Goal: Information Seeking & Learning: Learn about a topic

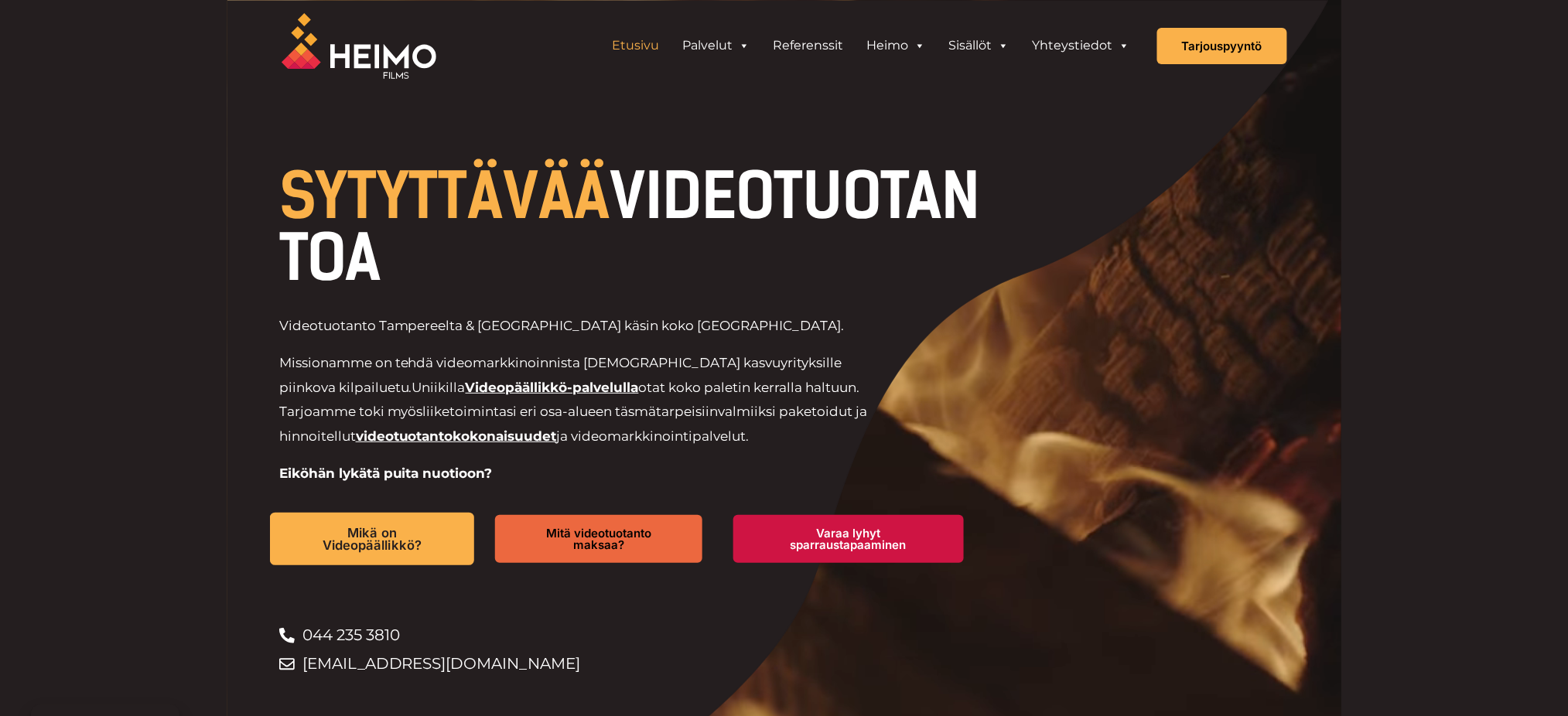
click at [340, 535] on span "Mikä on Videopäällikkö?" at bounding box center [371, 539] width 149 height 26
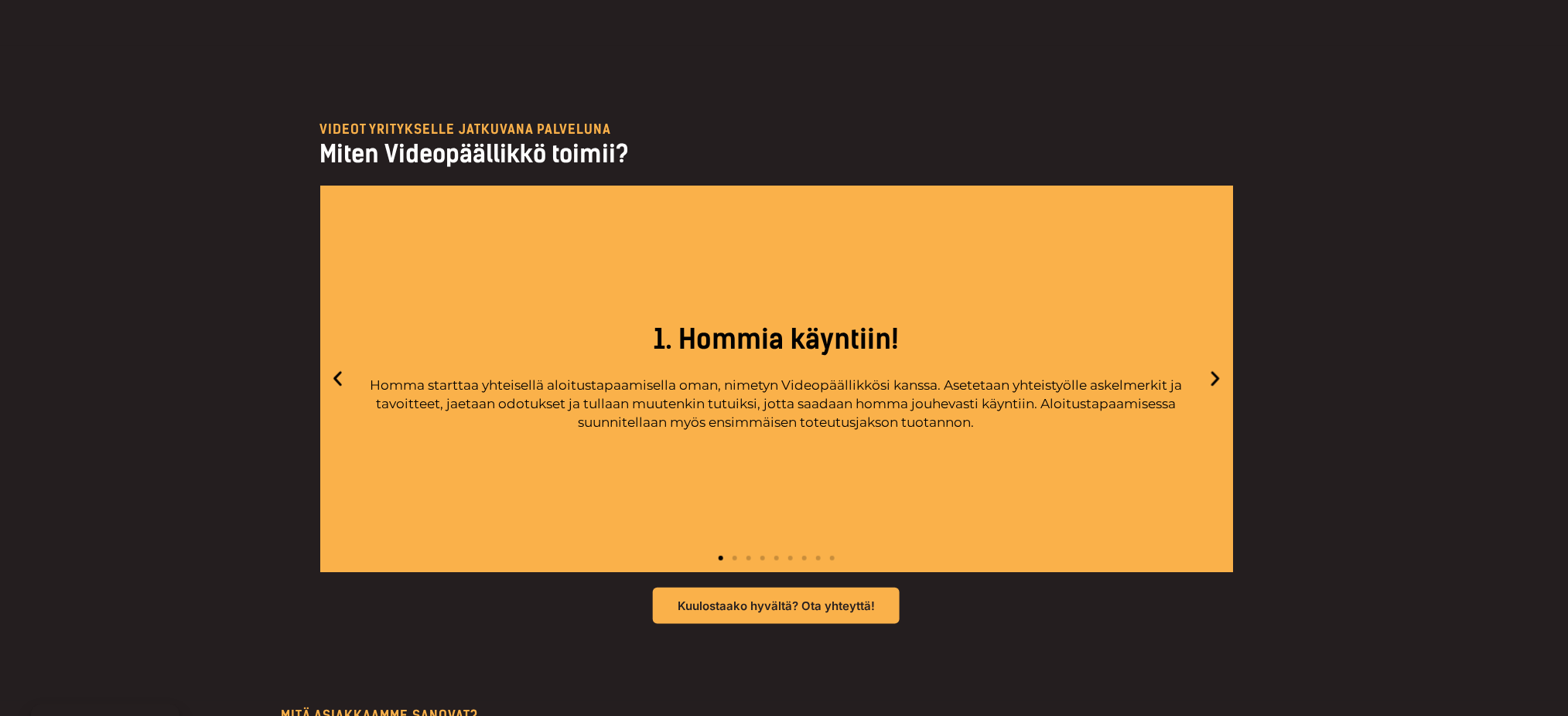
scroll to position [4487, 0]
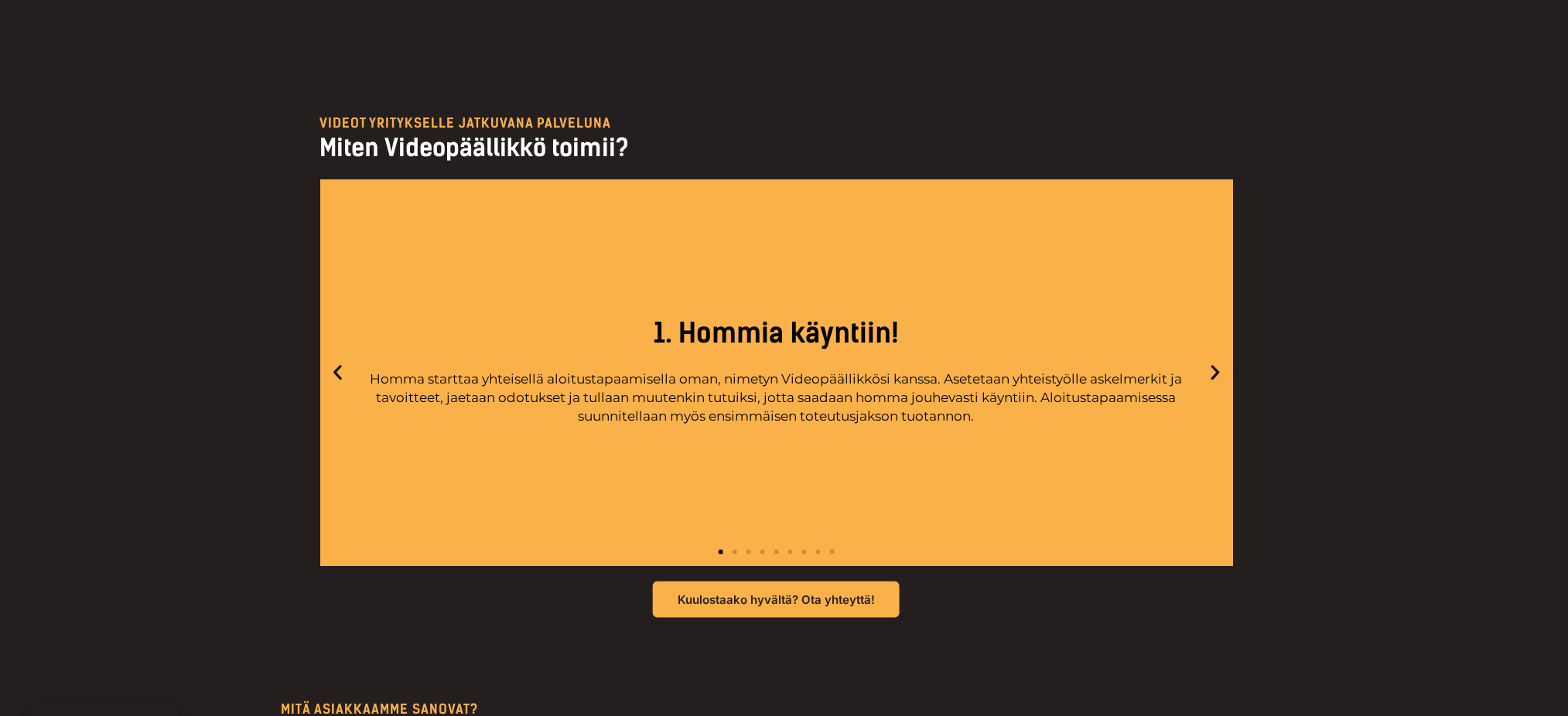
click at [1221, 372] on icon "Next slide" at bounding box center [1215, 373] width 19 height 19
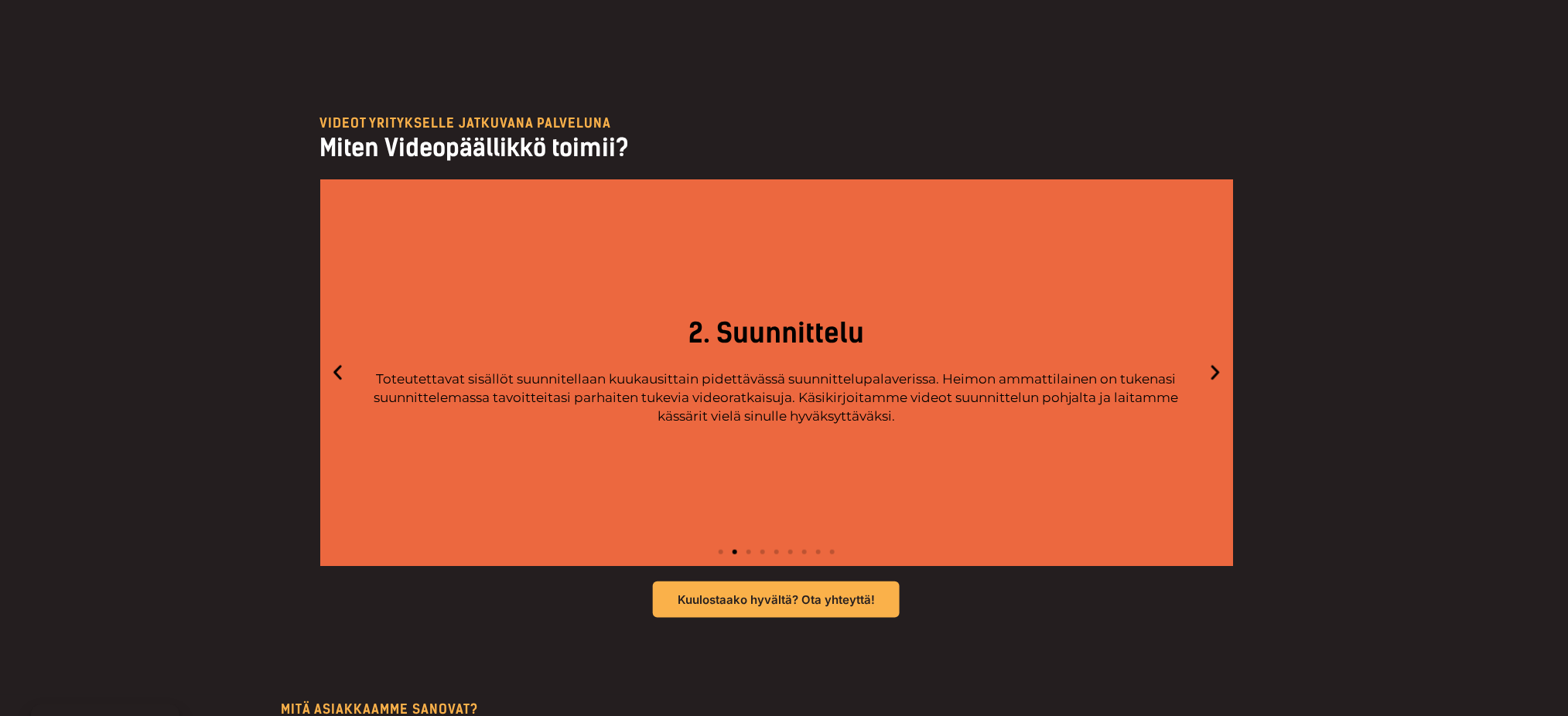
click at [1214, 367] on icon "Next slide" at bounding box center [1215, 373] width 8 height 15
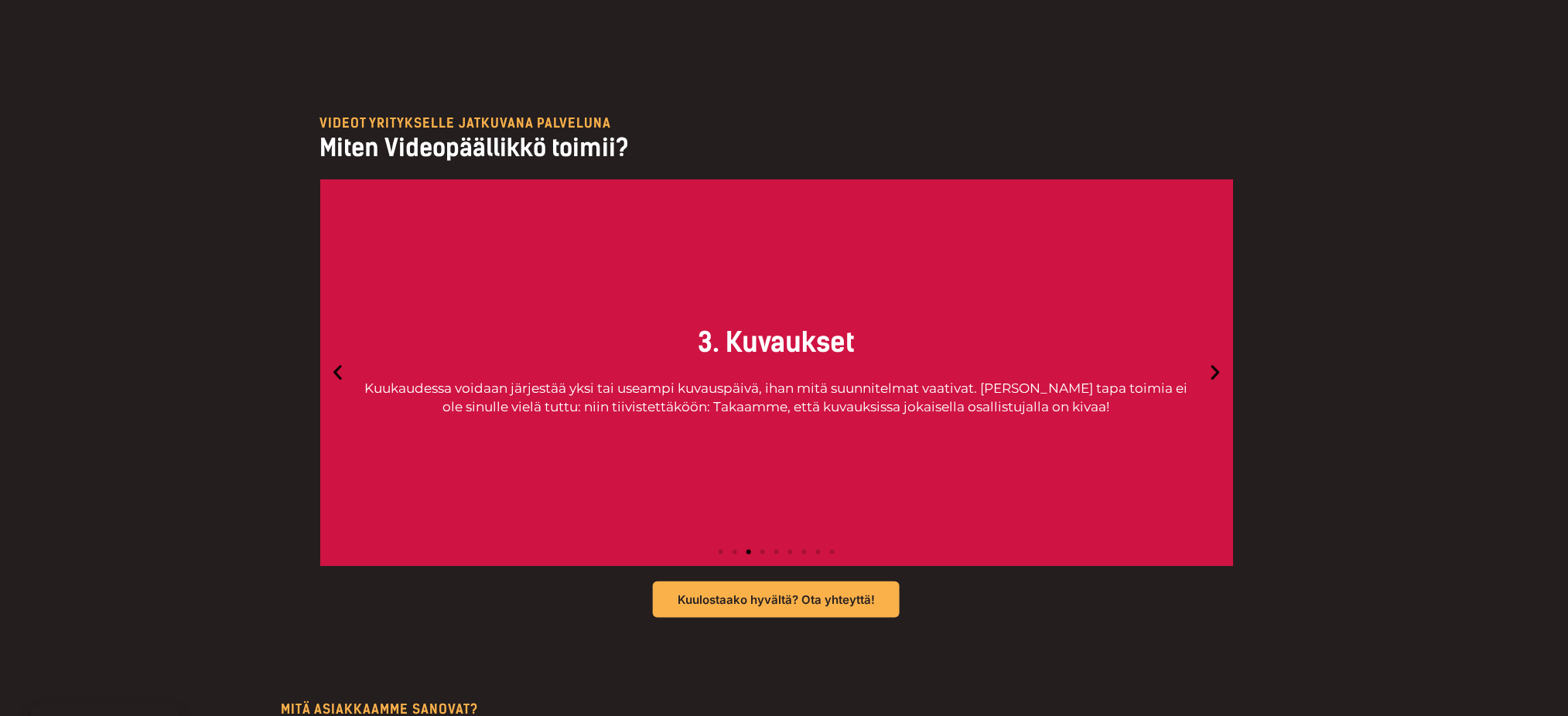
click at [1214, 367] on icon "Next slide" at bounding box center [1215, 373] width 8 height 15
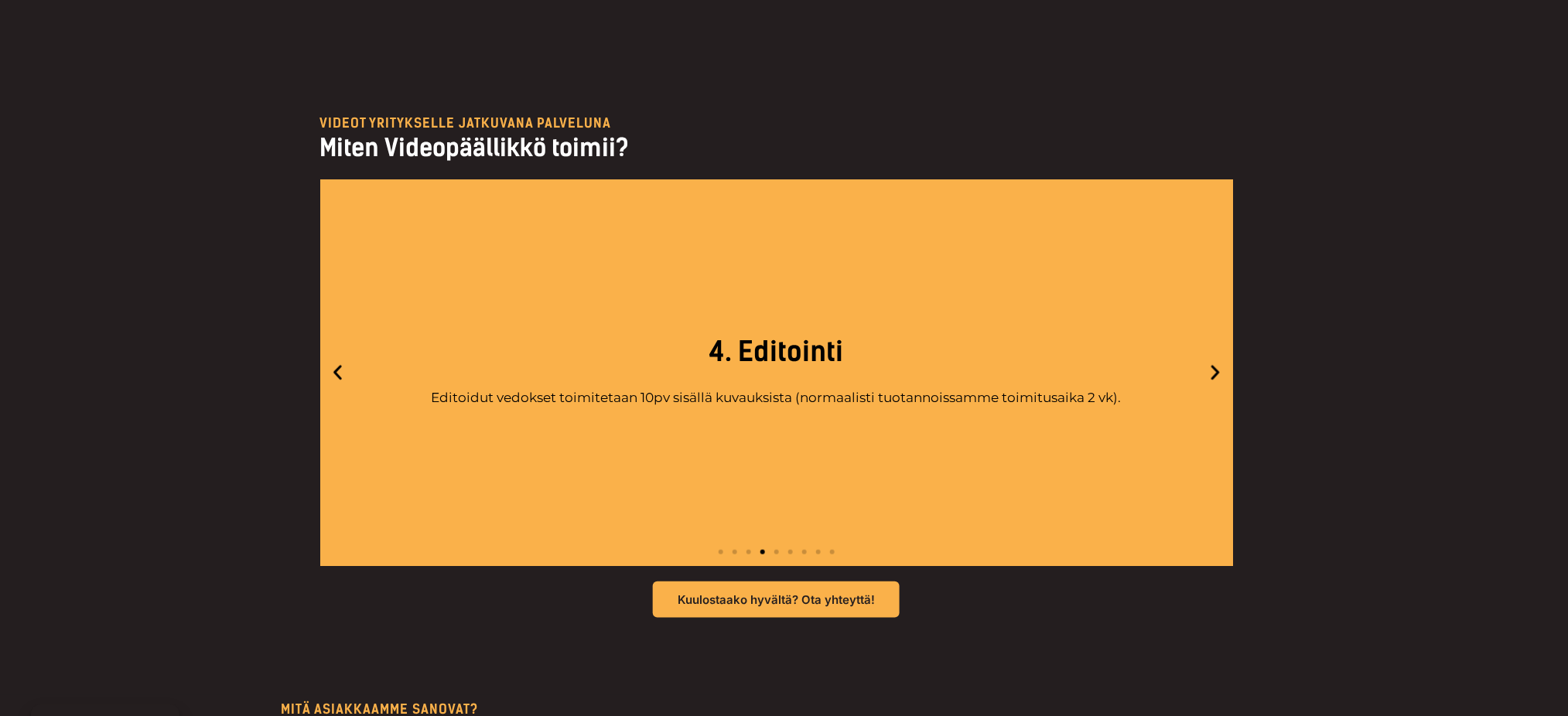
click at [1214, 367] on icon "Next slide" at bounding box center [1215, 373] width 8 height 15
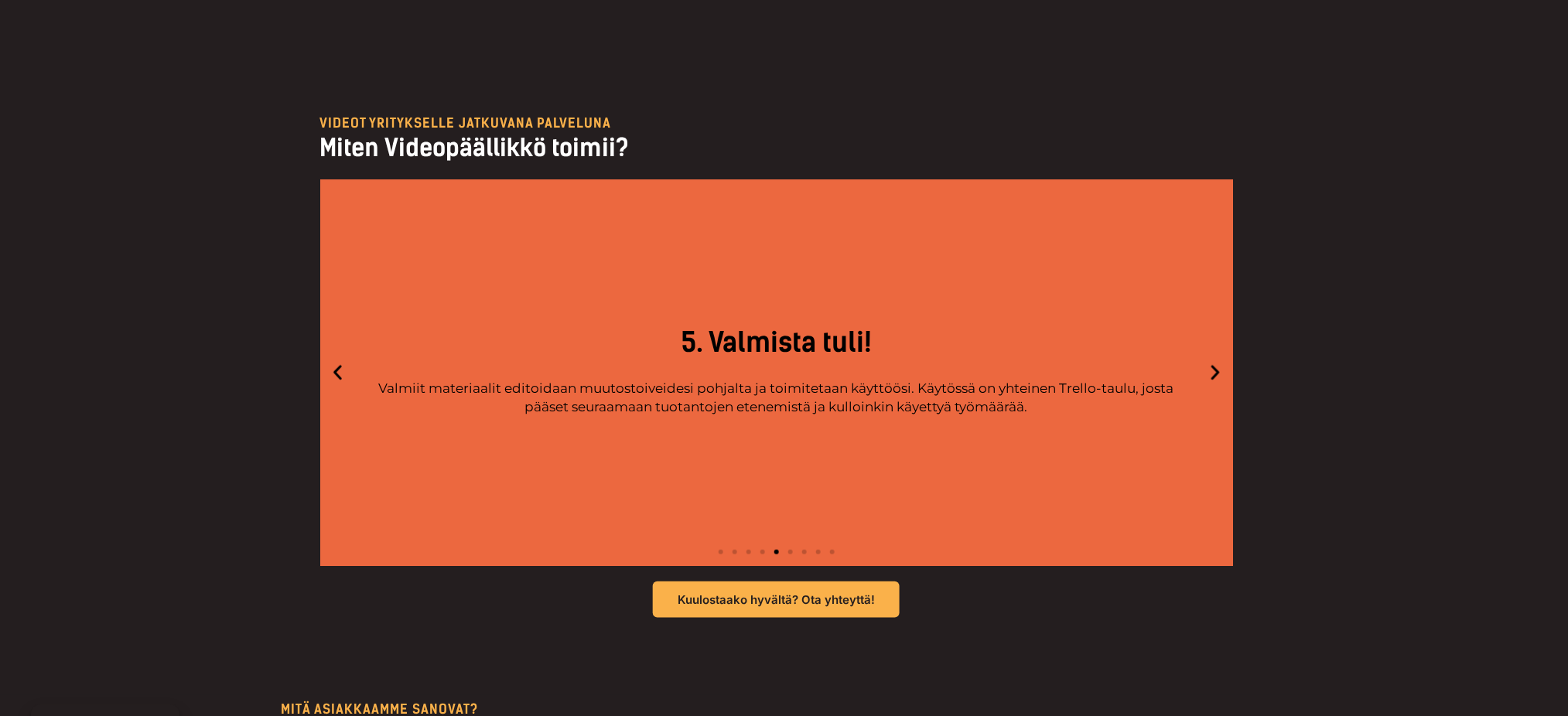
click at [1214, 367] on icon "Next slide" at bounding box center [1215, 373] width 8 height 15
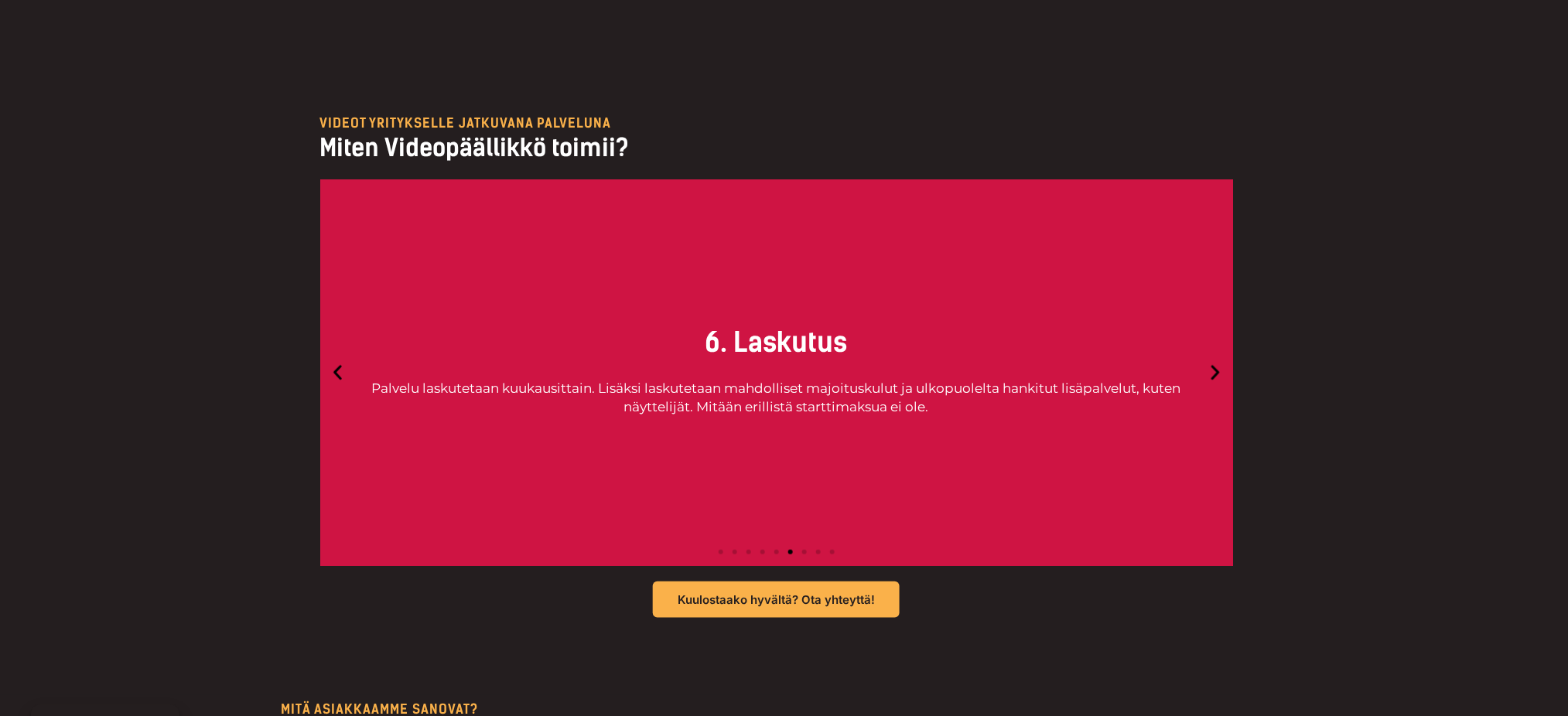
click at [1214, 367] on icon "Next slide" at bounding box center [1215, 373] width 8 height 15
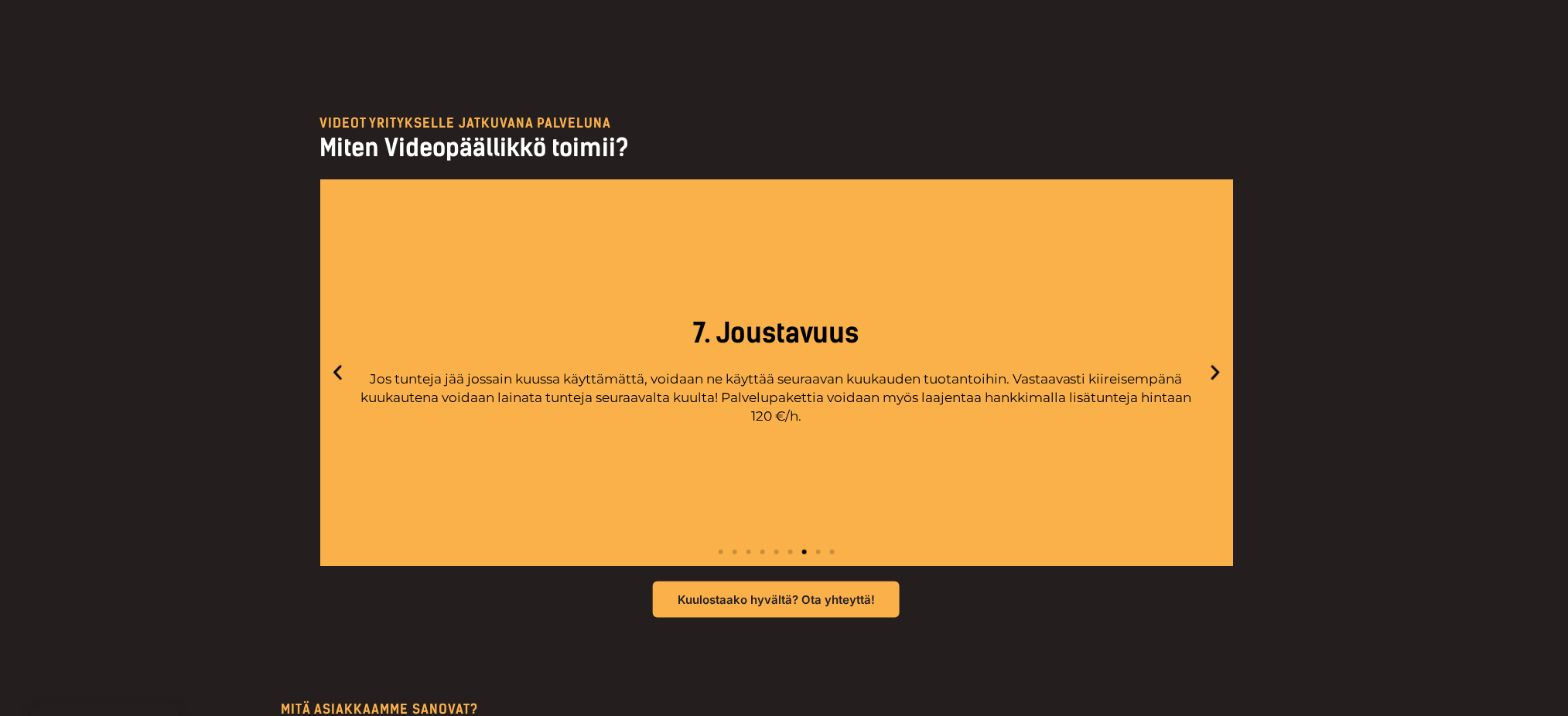
click at [1214, 367] on icon "Next slide" at bounding box center [1215, 373] width 8 height 15
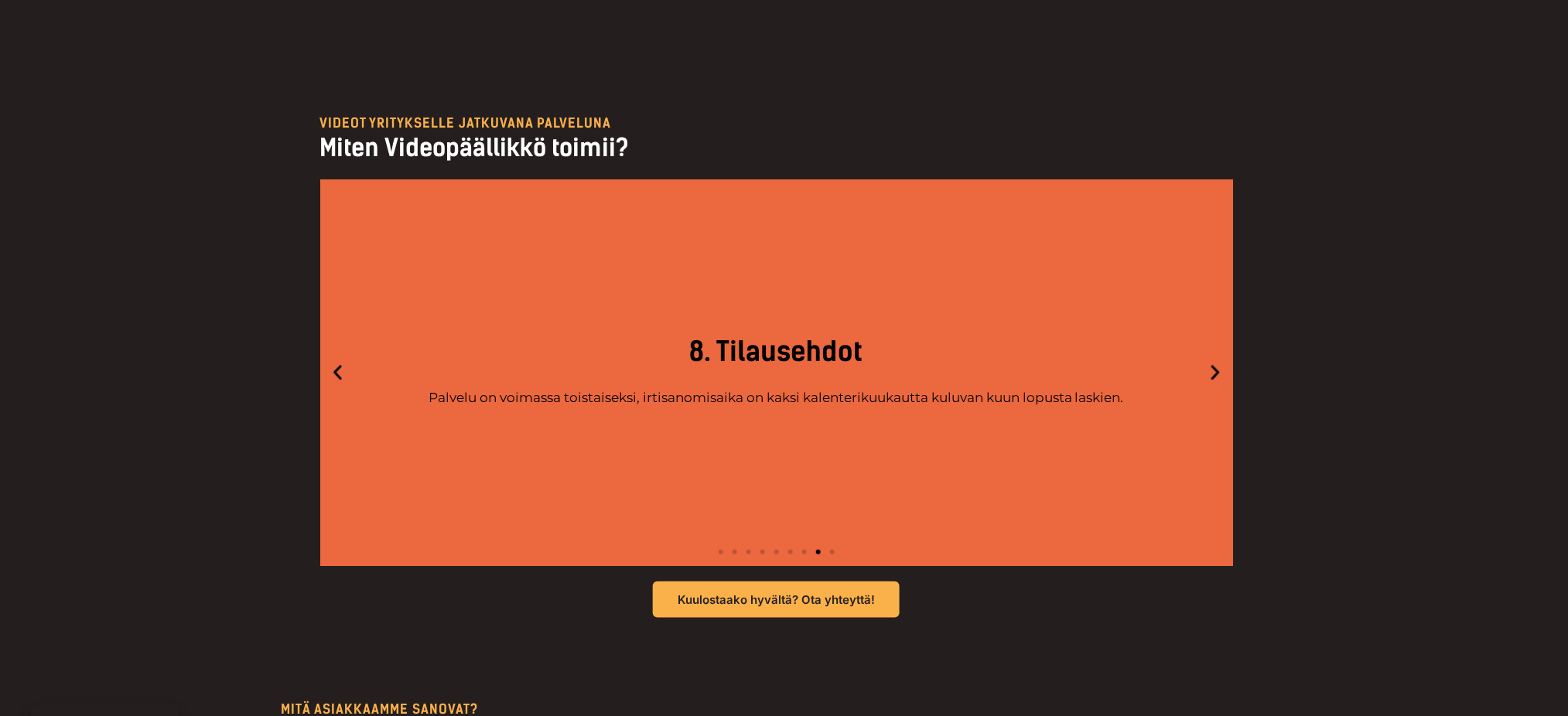
click at [1214, 367] on icon "Next slide" at bounding box center [1215, 373] width 8 height 15
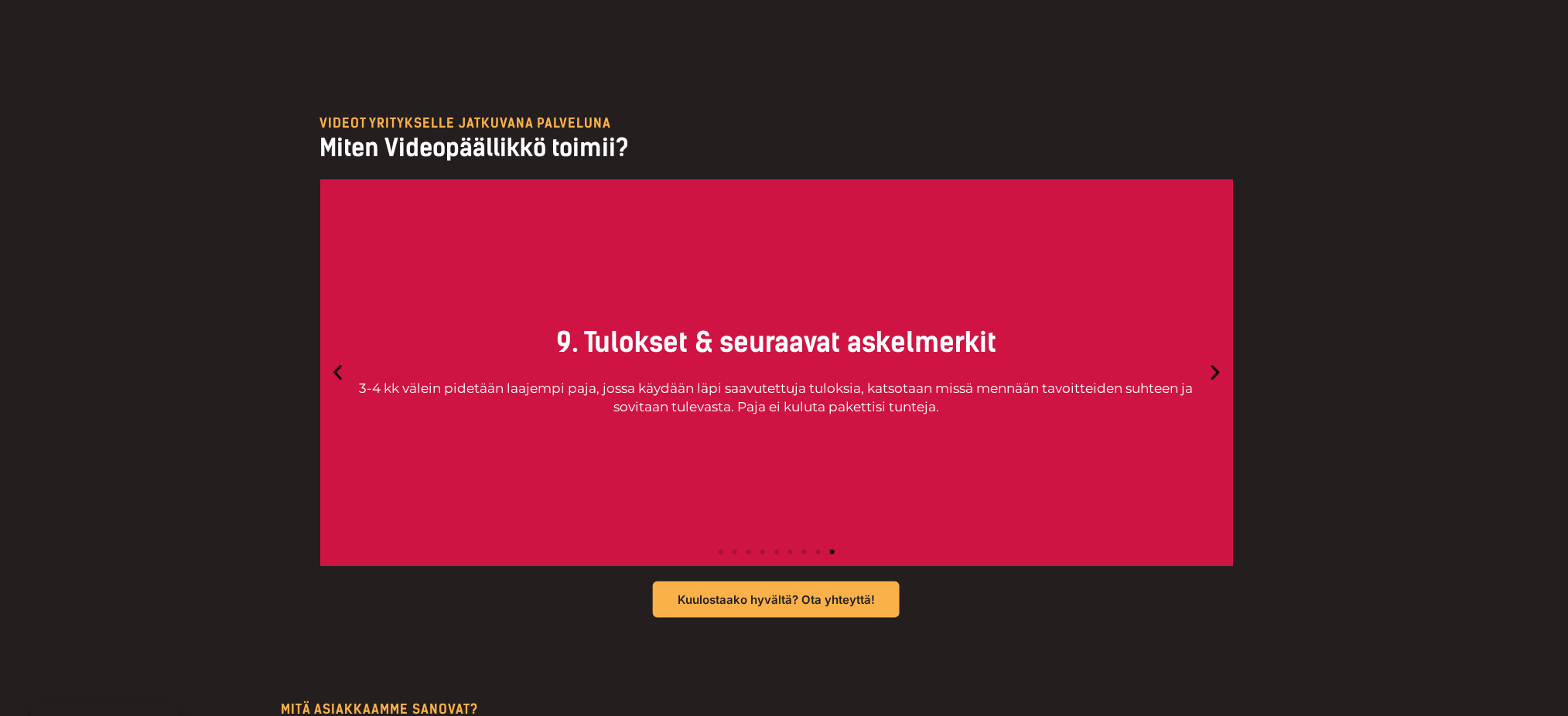
click at [1214, 367] on icon "Next slide" at bounding box center [1215, 373] width 8 height 15
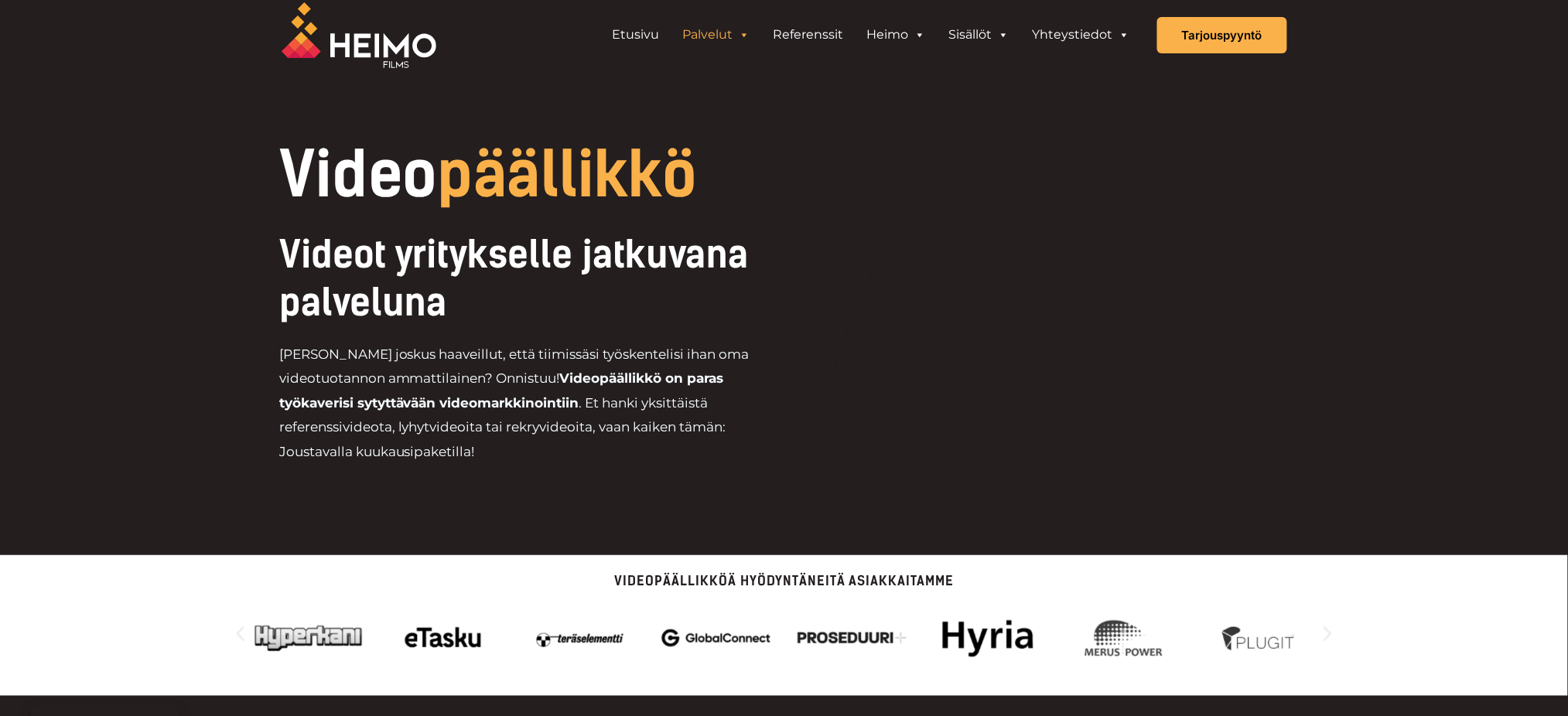
scroll to position [0, 0]
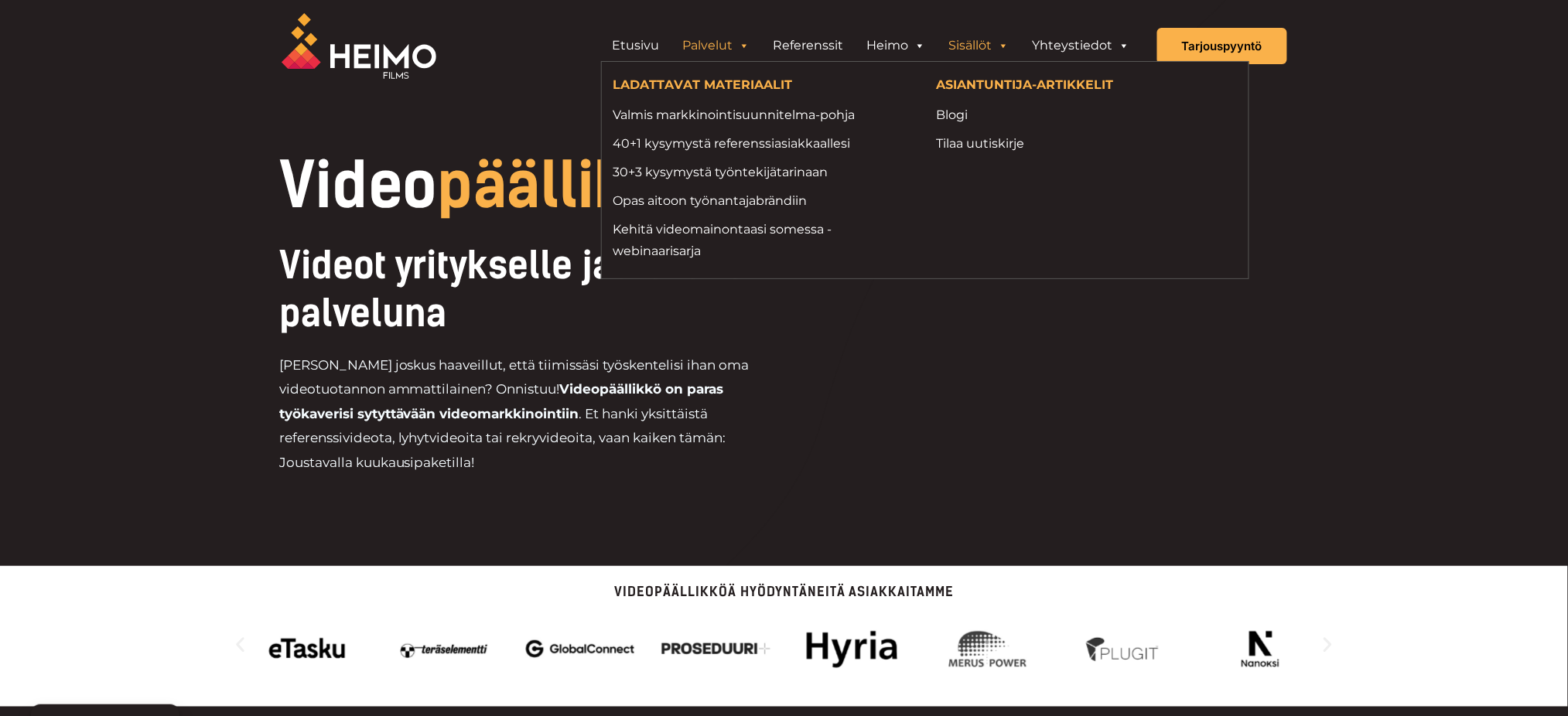
click at [1007, 46] on span "Header Widget 1" at bounding box center [1002, 45] width 12 height 31
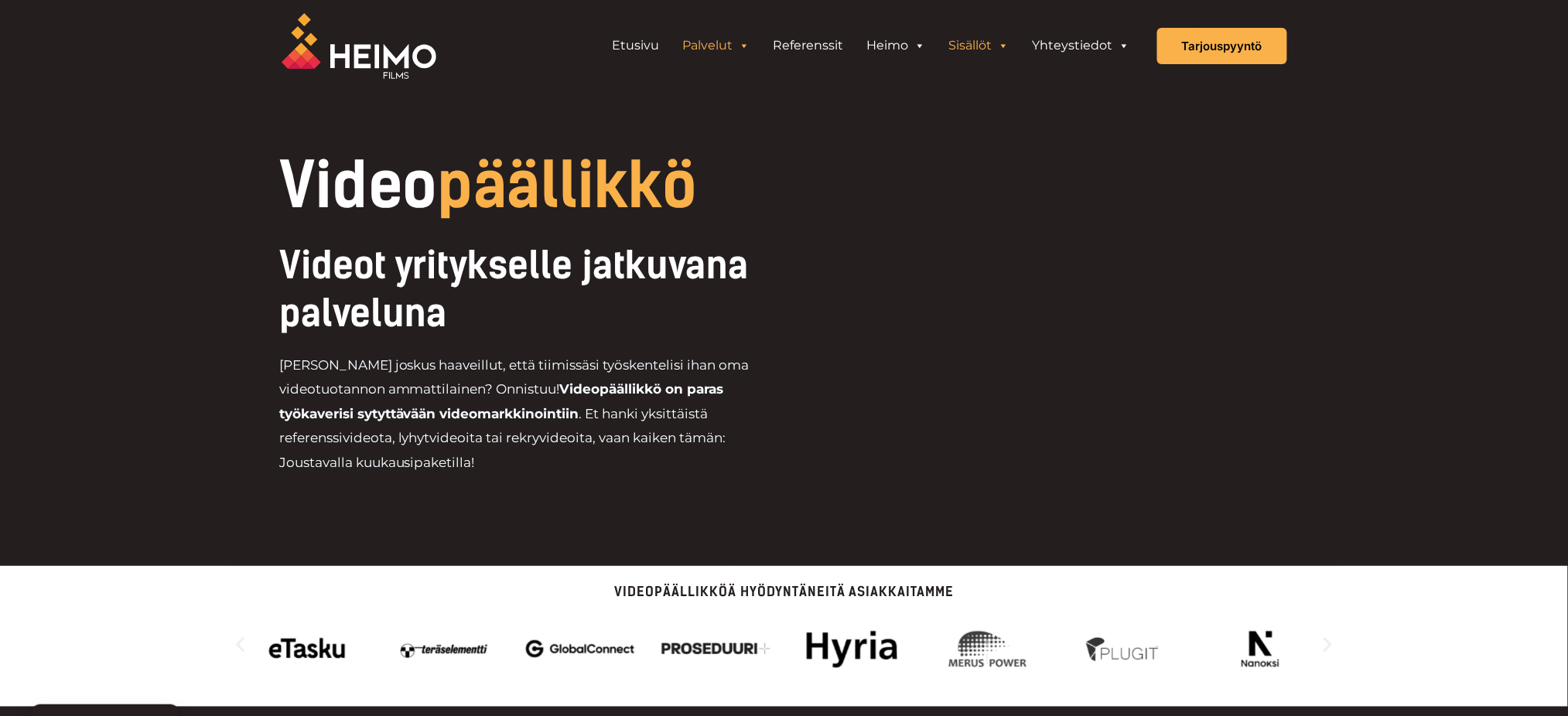
click at [975, 46] on link "Sisällöt" at bounding box center [979, 45] width 83 height 31
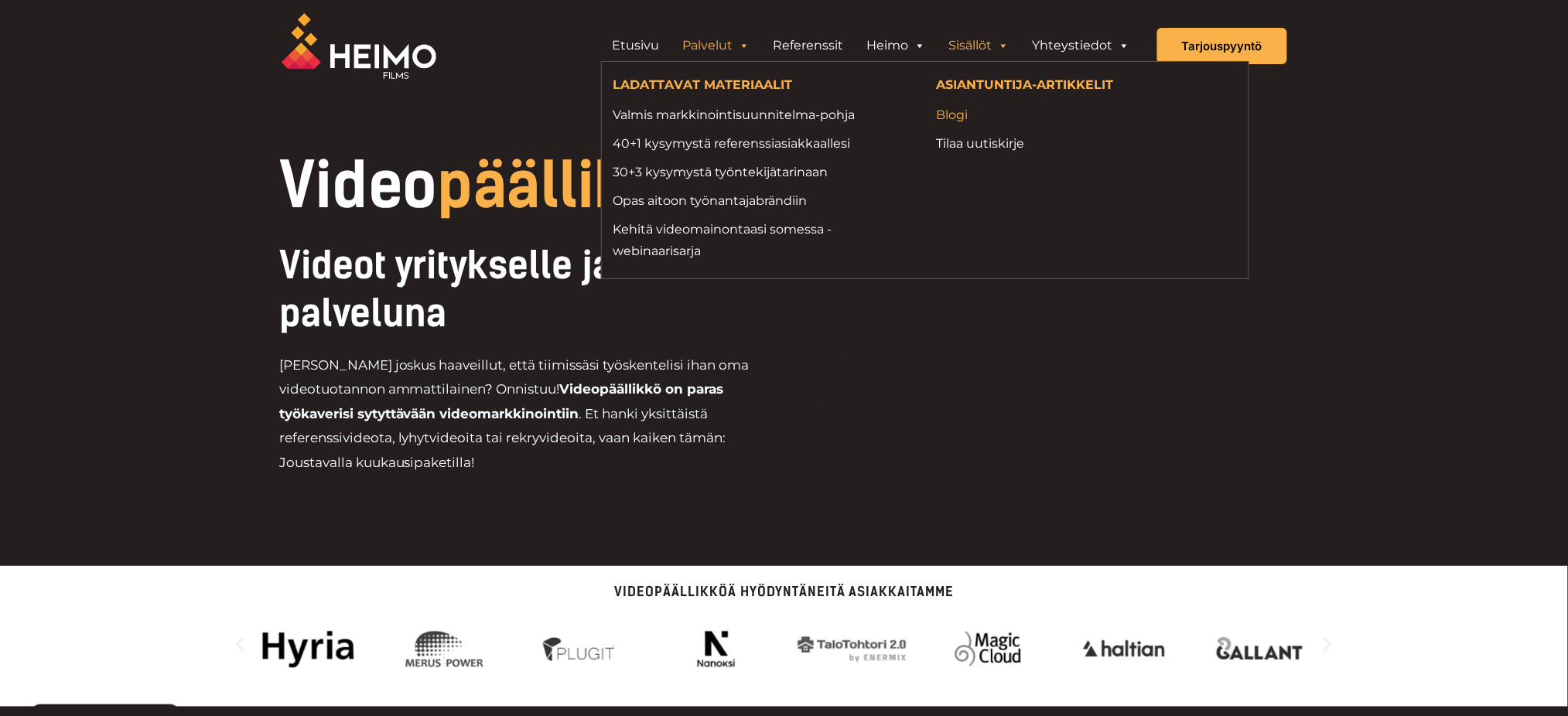
click at [958, 118] on link "Blogi" at bounding box center [1087, 115] width 300 height 21
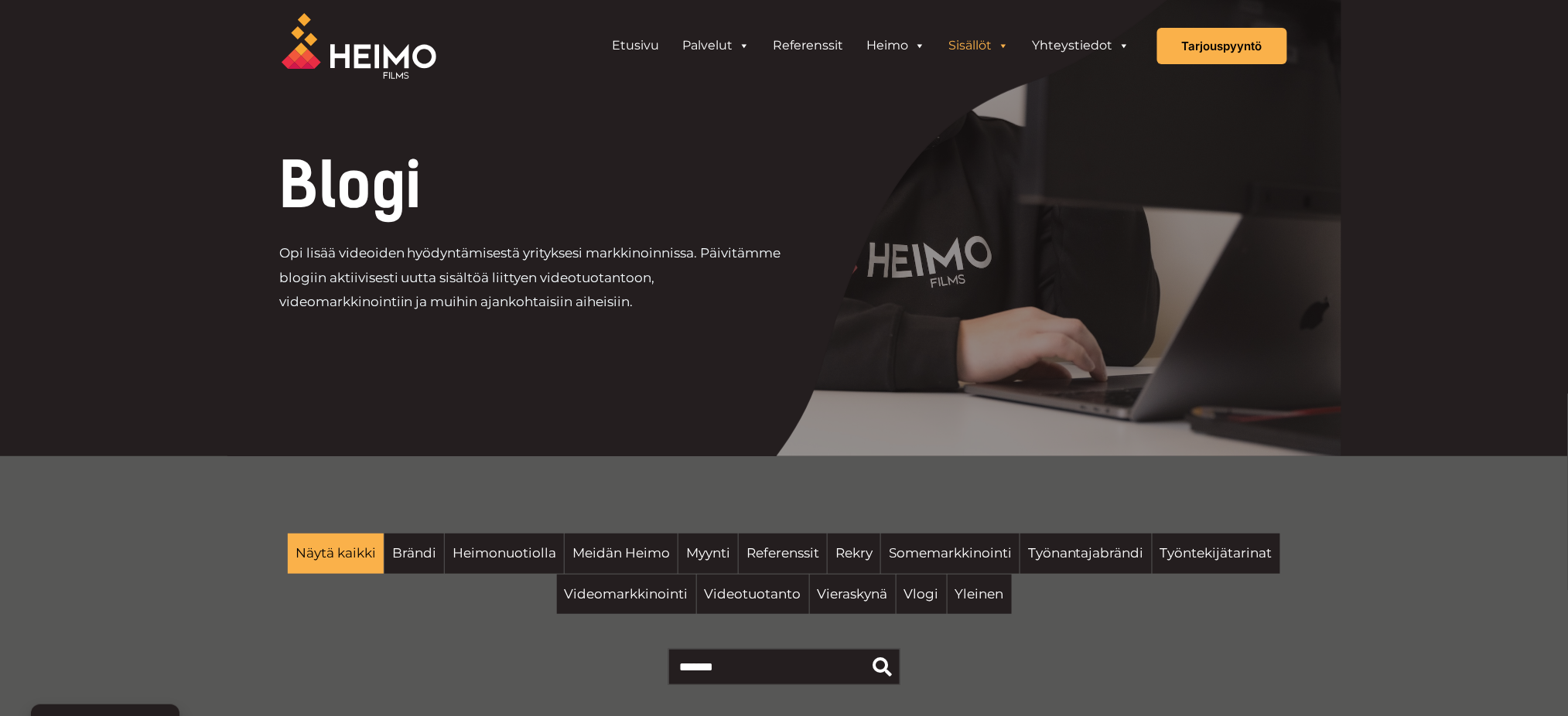
drag, startPoint x: 0, startPoint y: 0, endPoint x: 1157, endPoint y: 641, distance: 1322.7
click at [1157, 641] on div at bounding box center [784, 667] width 1005 height 75
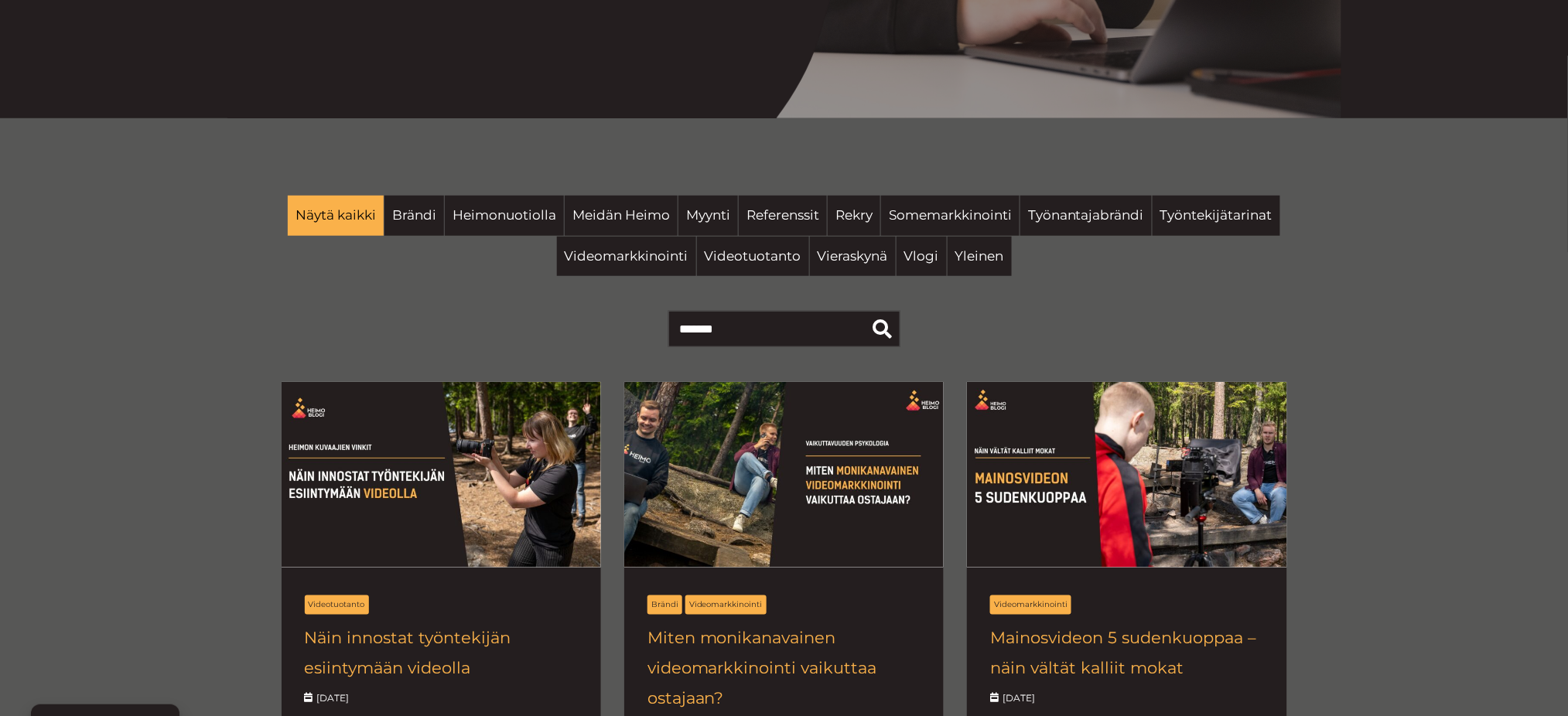
scroll to position [399, 0]
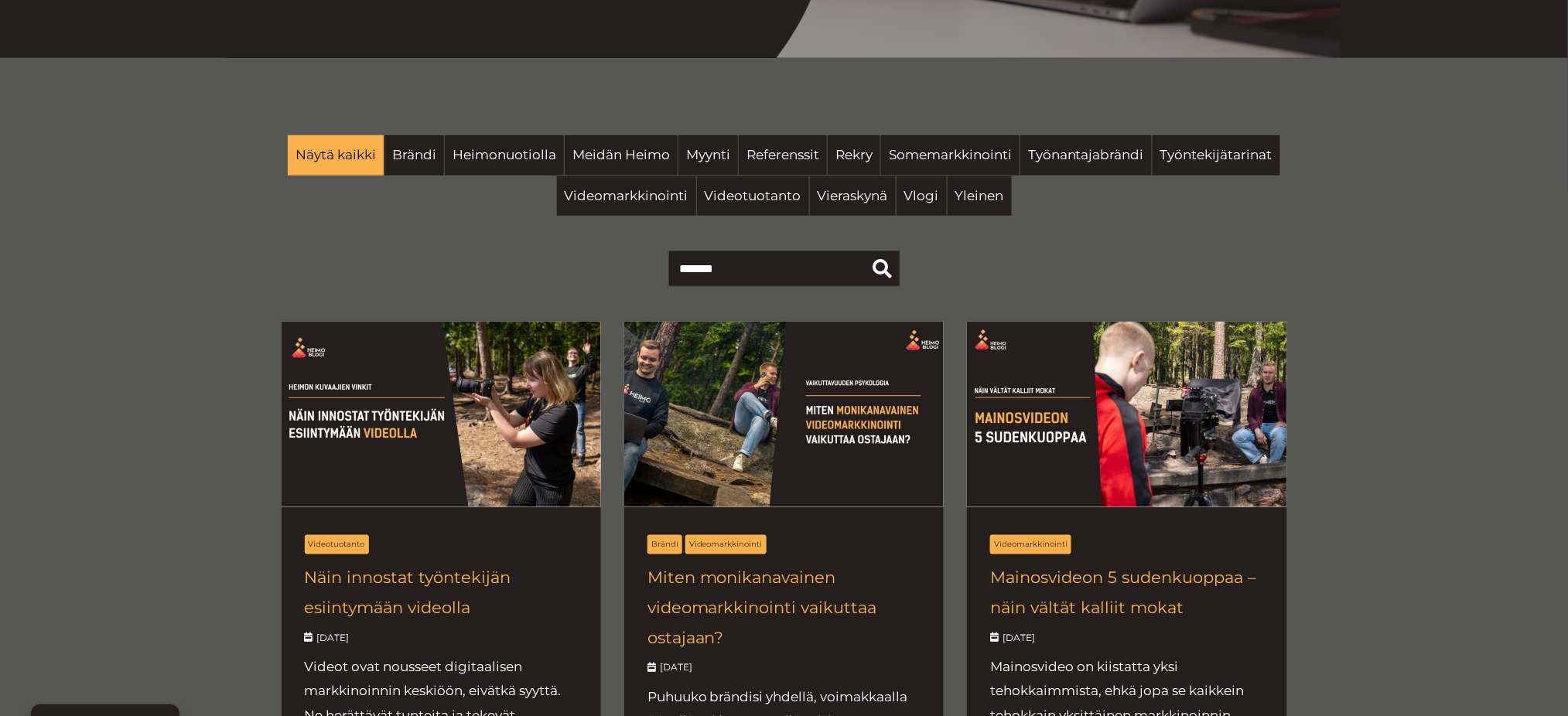
click at [790, 278] on input "text" at bounding box center [784, 268] width 232 height 36
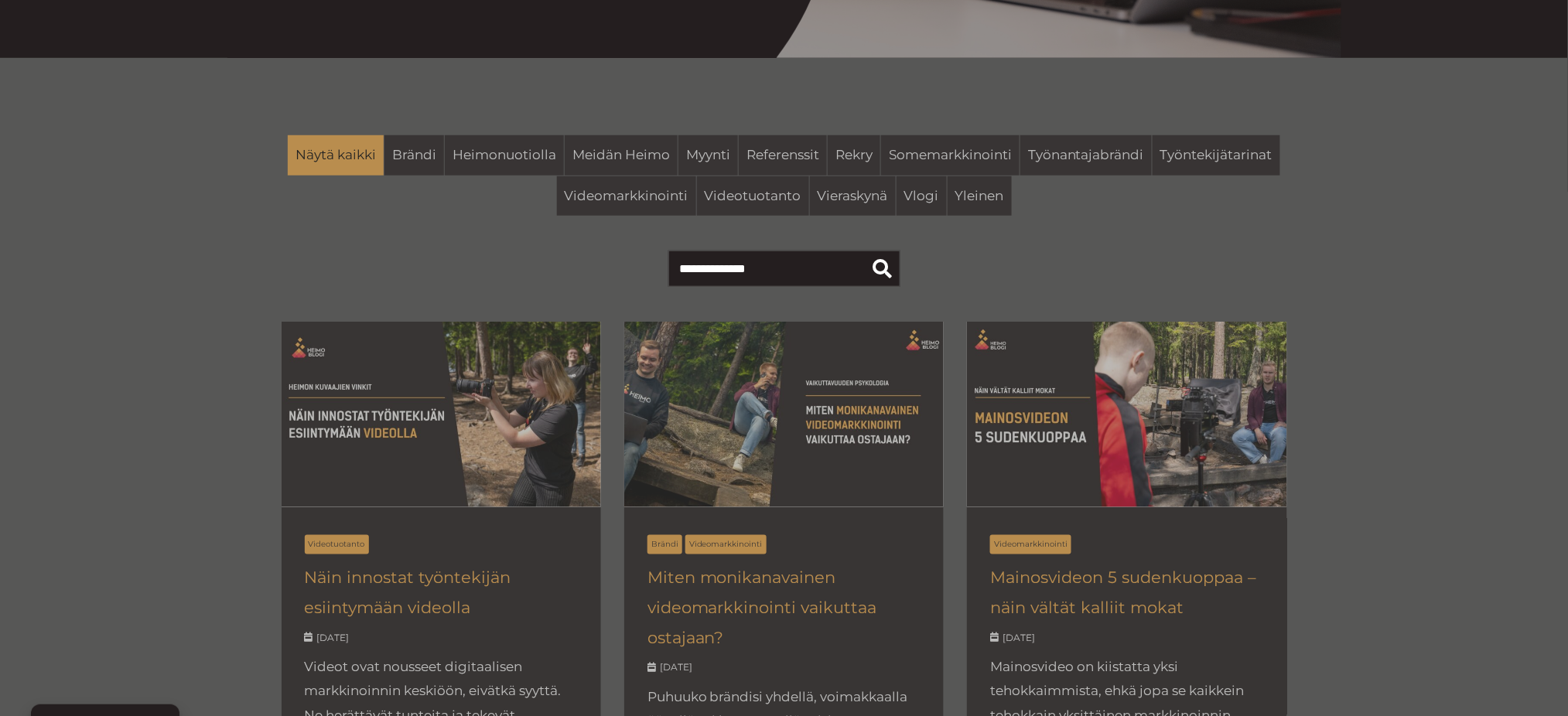
type input "**********"
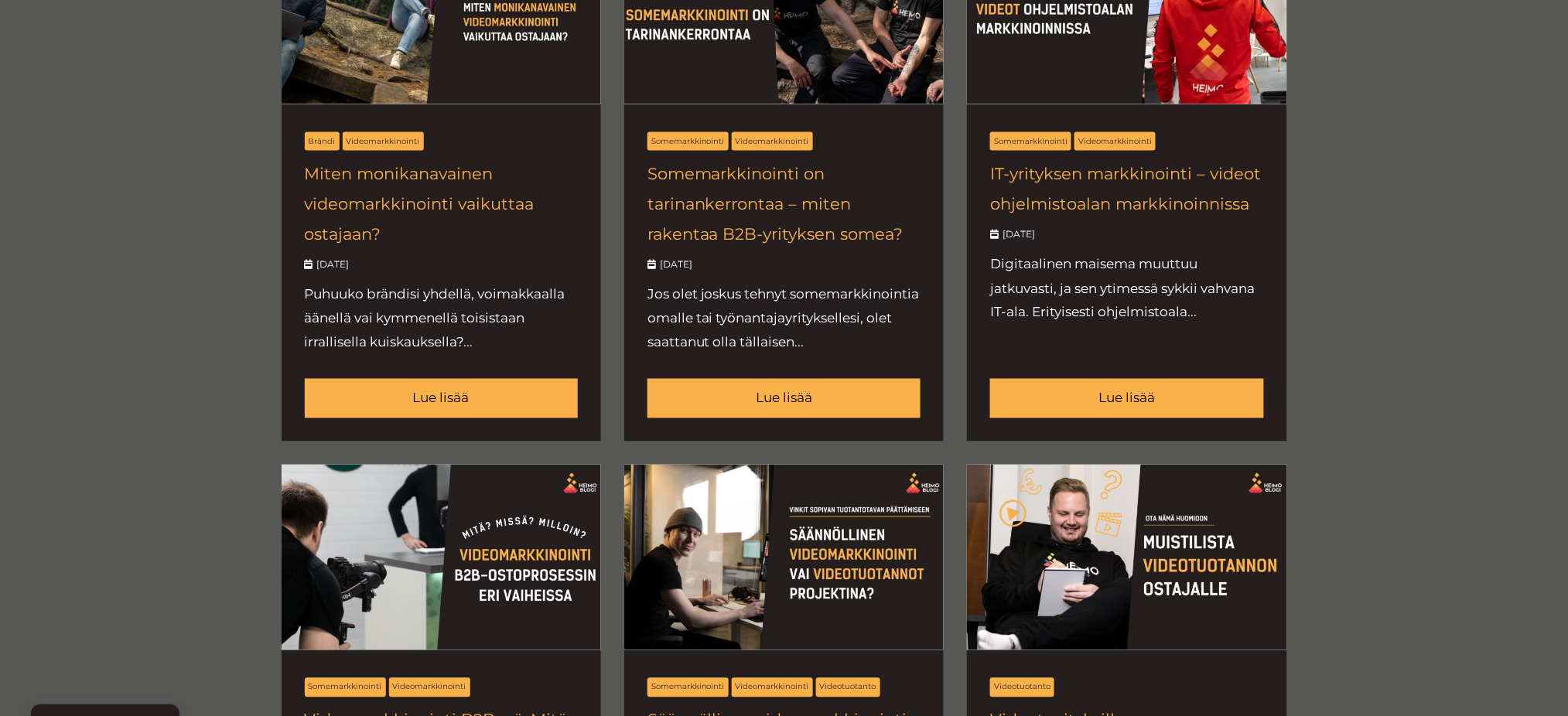
scroll to position [0, 0]
